Goal: Task Accomplishment & Management: Manage account settings

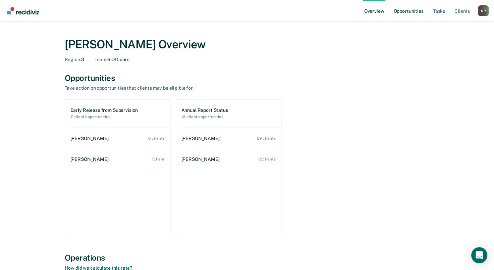
click at [398, 13] on link "Opportunities" at bounding box center [408, 10] width 33 height 21
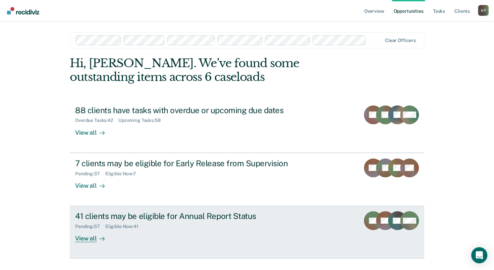
click at [169, 218] on div "41 clients may be eligible for Annual Report Status" at bounding box center [193, 216] width 236 height 10
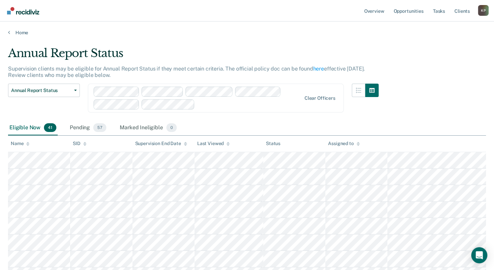
click at [84, 127] on div "Pending 57" at bounding box center [87, 127] width 39 height 15
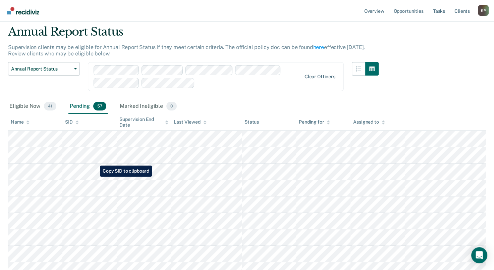
scroll to position [34, 0]
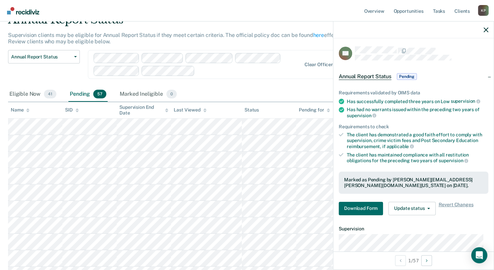
click at [20, 110] on div "Name" at bounding box center [20, 110] width 19 height 6
click at [18, 107] on th "Name" at bounding box center [35, 110] width 54 height 16
click at [18, 109] on div "Name" at bounding box center [20, 110] width 19 height 6
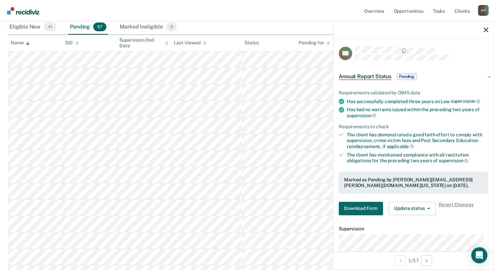
scroll to position [0, 0]
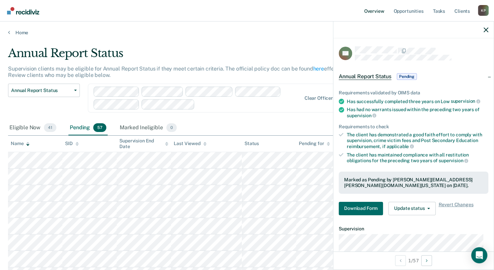
click at [373, 9] on link "Overview" at bounding box center [374, 10] width 23 height 21
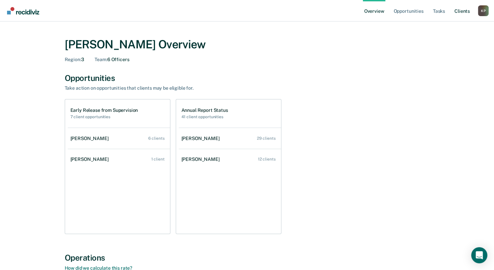
click at [462, 14] on link "Client s" at bounding box center [462, 10] width 18 height 21
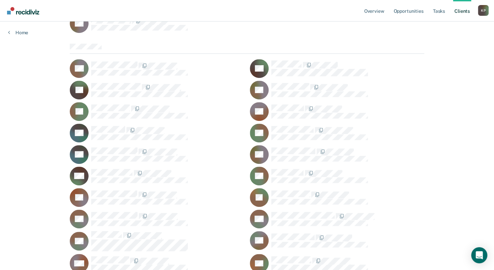
scroll to position [2752, 0]
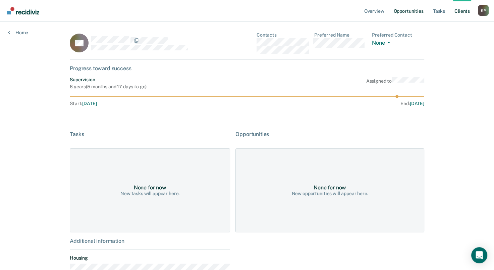
click at [414, 13] on link "Opportunities" at bounding box center [408, 10] width 33 height 21
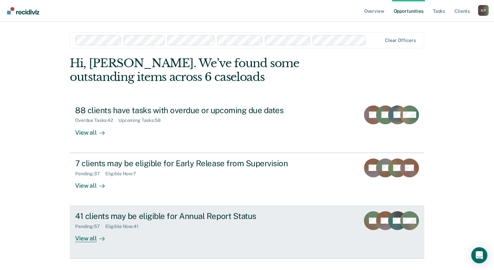
click at [158, 229] on div "Pending : 57 Eligible Now : 41" at bounding box center [193, 225] width 236 height 8
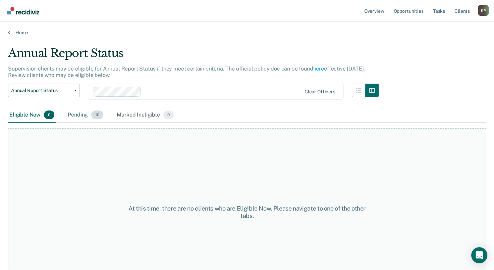
click at [81, 114] on div "Pending 10" at bounding box center [85, 115] width 38 height 15
